Goal: Task Accomplishment & Management: Use online tool/utility

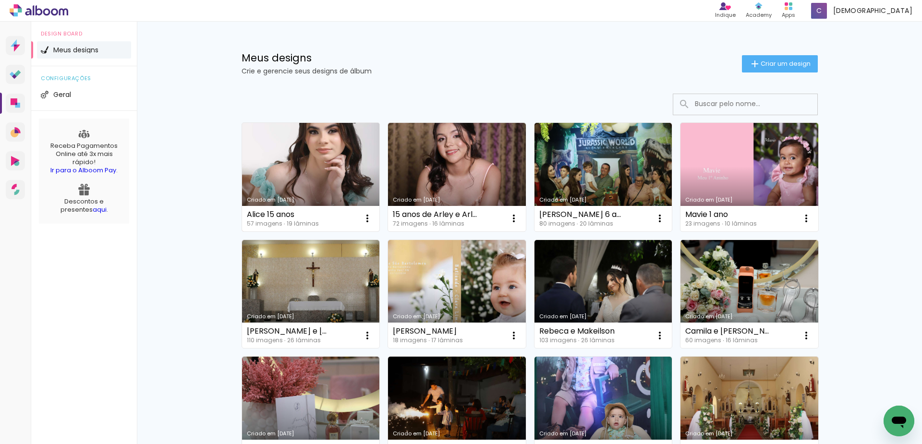
click at [301, 168] on link "Criado em [DATE]" at bounding box center [311, 177] width 138 height 109
